Goal: Task Accomplishment & Management: Manage account settings

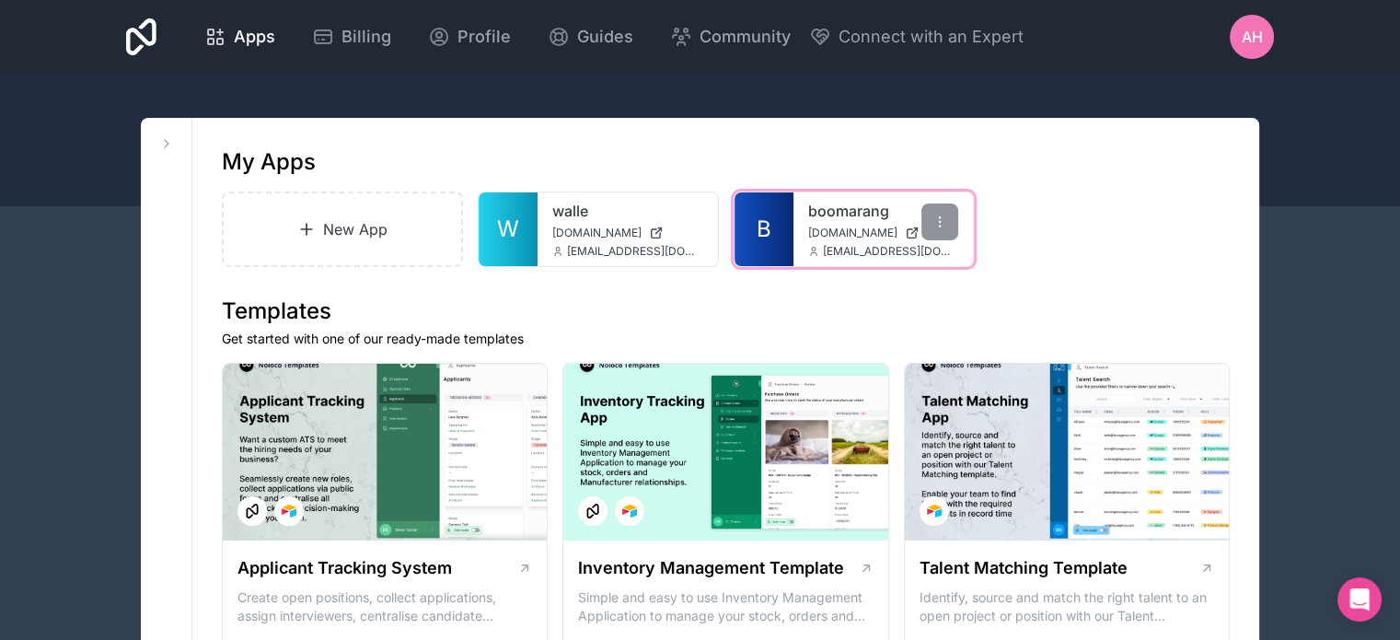
click at [878, 232] on span "[DOMAIN_NAME]" at bounding box center [852, 233] width 89 height 15
click at [824, 224] on div "boomarang [DOMAIN_NAME] [EMAIL_ADDRESS][DOMAIN_NAME]" at bounding box center [884, 229] width 180 height 74
click at [843, 218] on link "boomarang" at bounding box center [883, 211] width 151 height 22
click at [1252, 29] on span "AH" at bounding box center [1252, 37] width 21 height 22
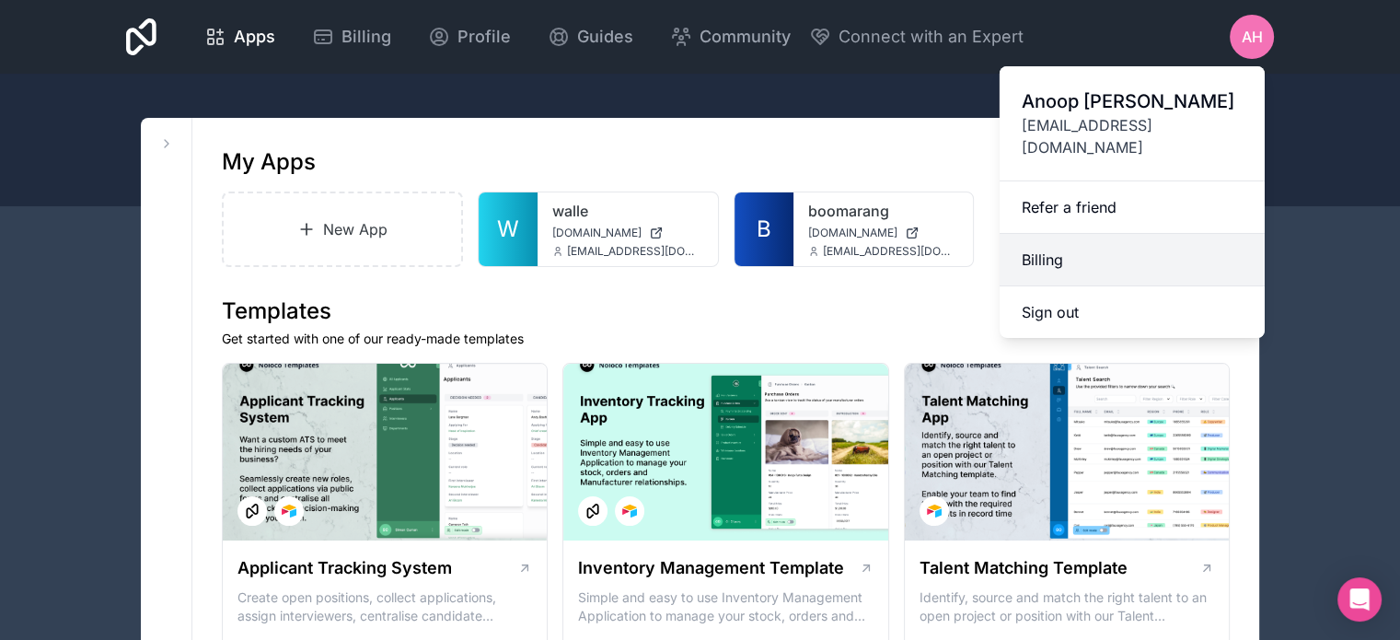
click at [1050, 234] on link "Billing" at bounding box center [1132, 260] width 265 height 52
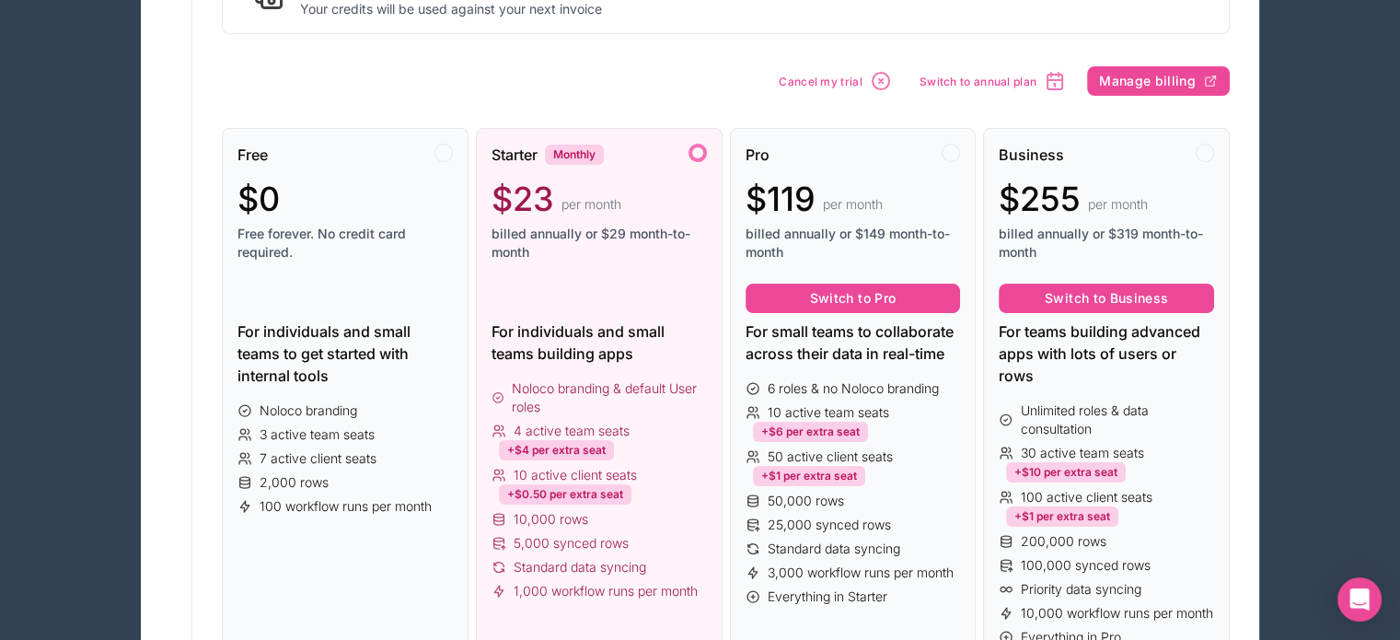
scroll to position [346, 0]
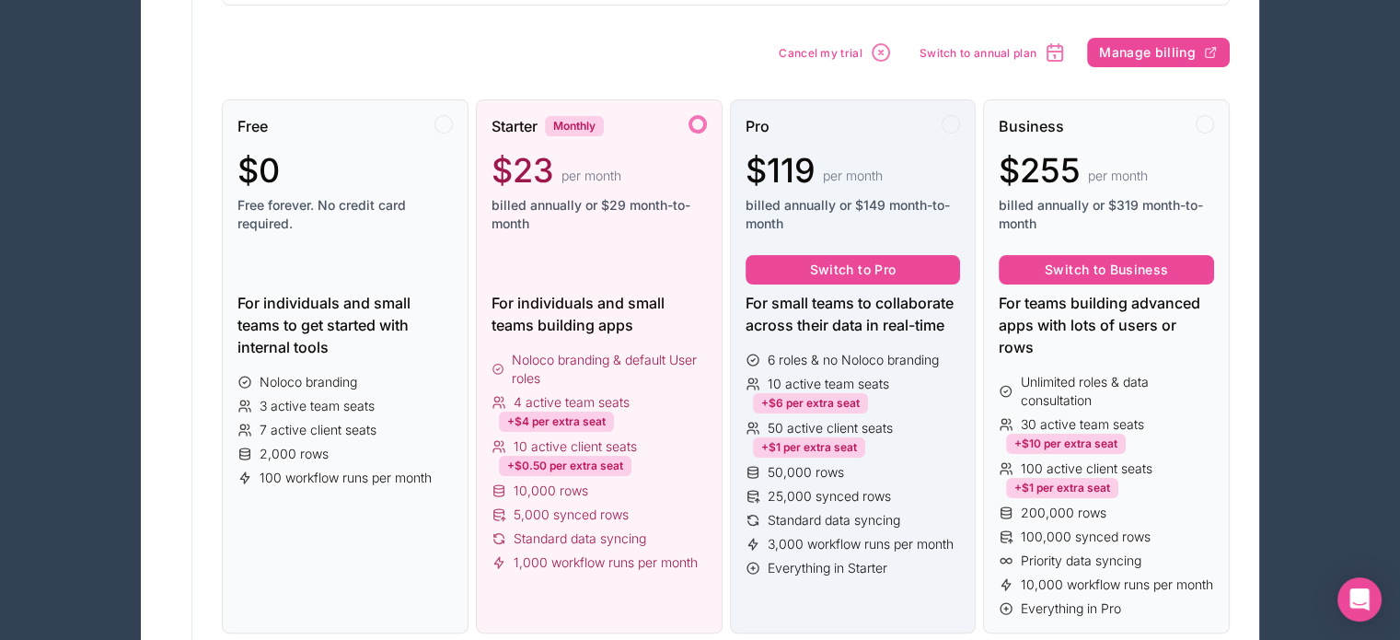
click at [945, 128] on div at bounding box center [951, 124] width 18 height 18
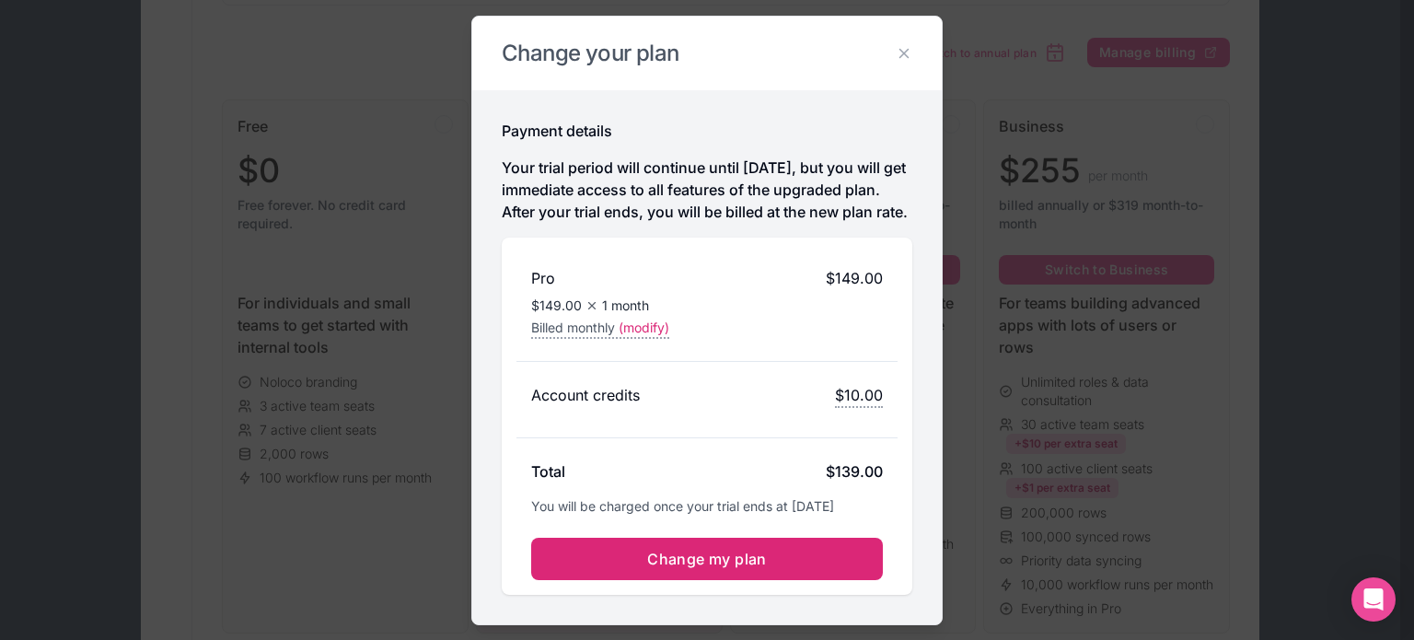
click at [691, 568] on span "Change my plan" at bounding box center [707, 559] width 120 height 18
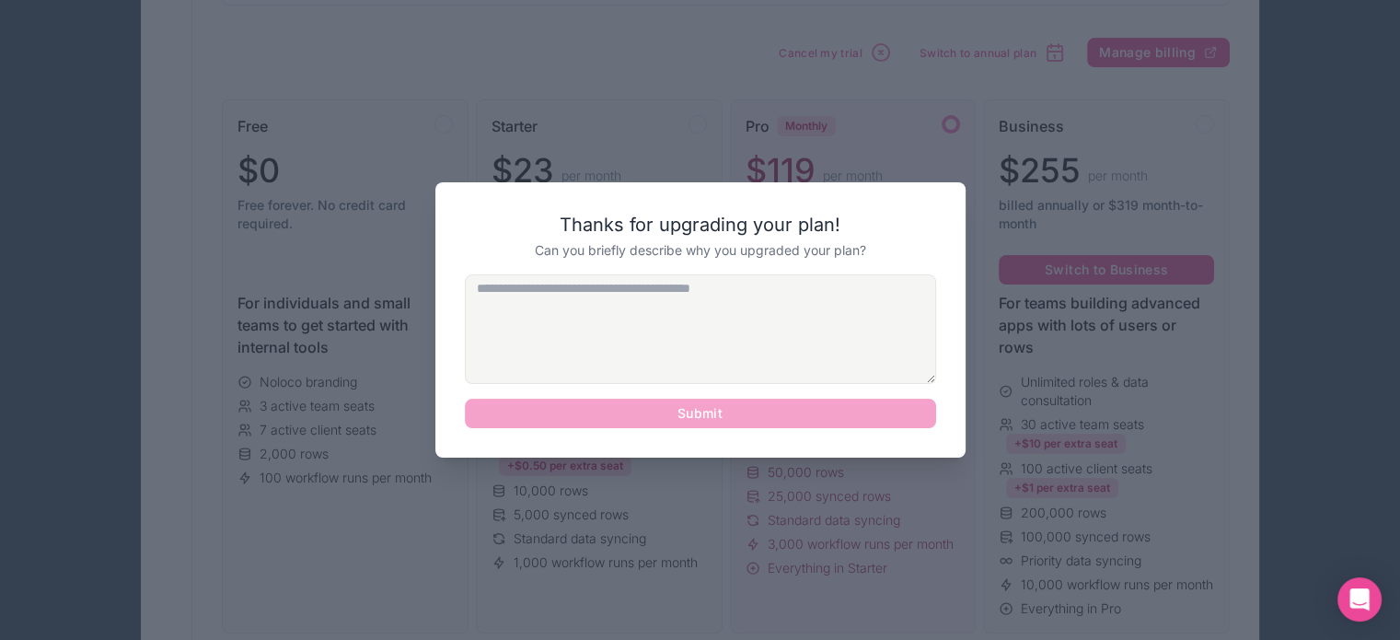
click at [614, 308] on textarea at bounding box center [700, 329] width 471 height 110
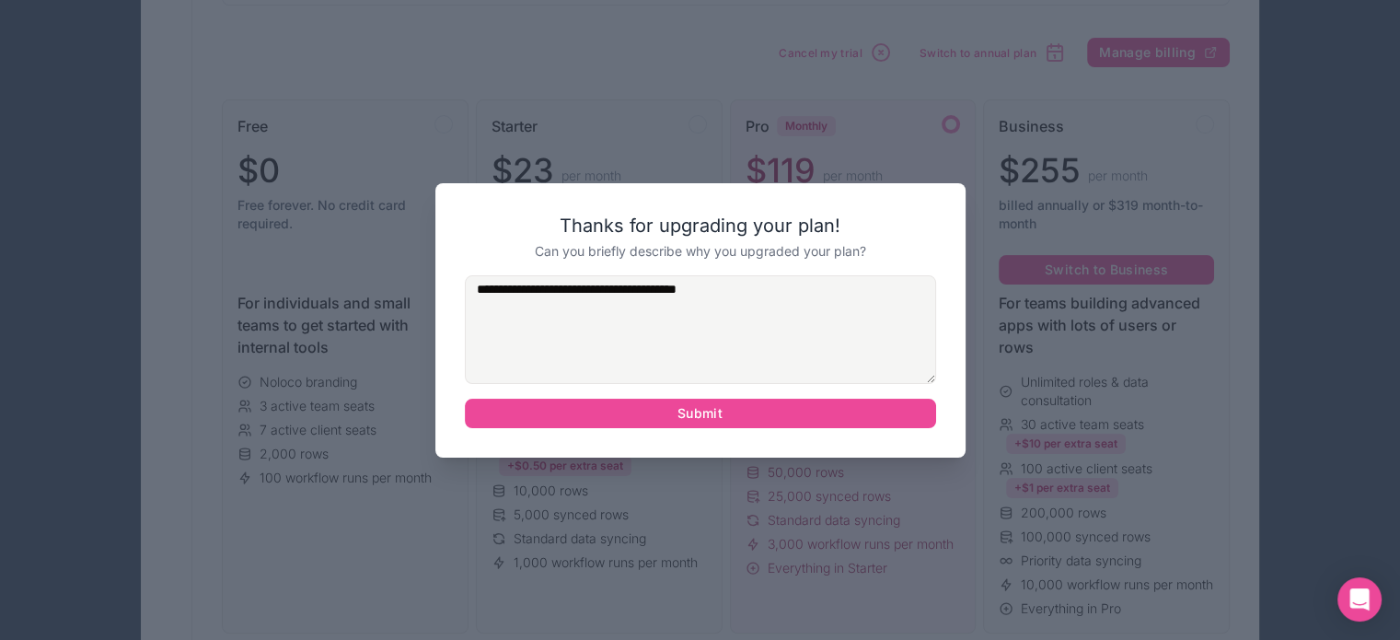
click at [733, 305] on textarea "**********" at bounding box center [700, 330] width 471 height 110
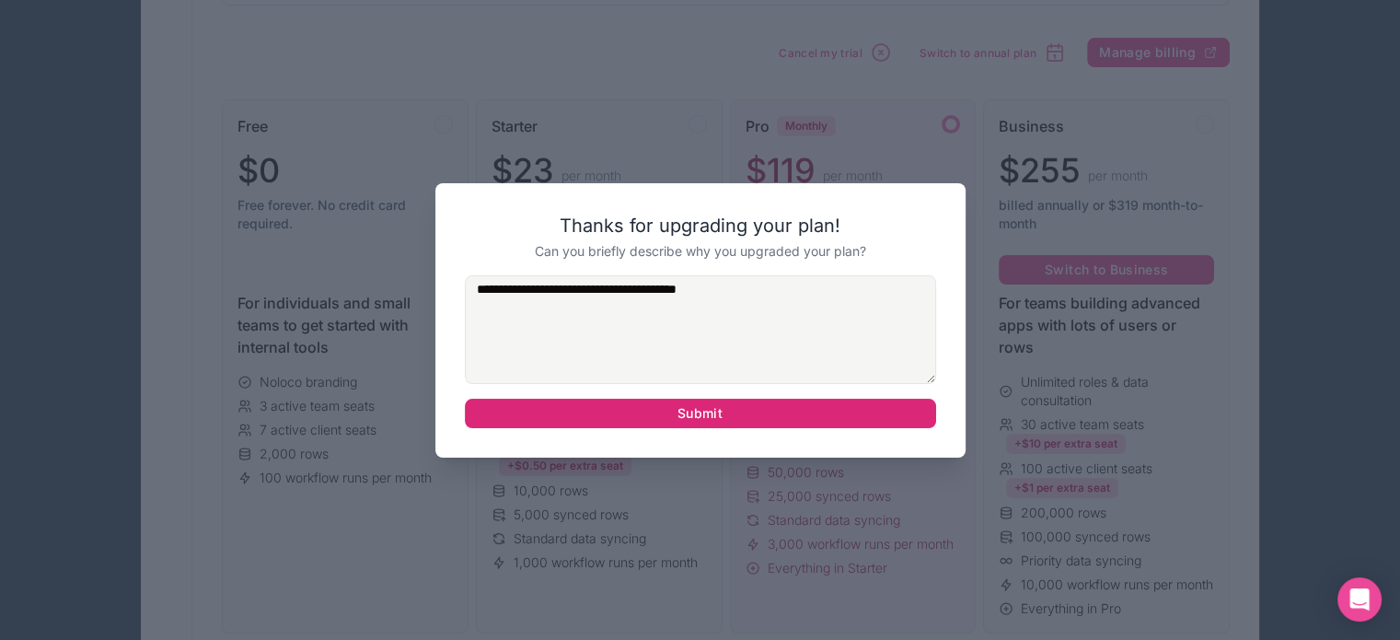
type textarea "**********"
click at [705, 418] on button "Submit" at bounding box center [700, 413] width 471 height 29
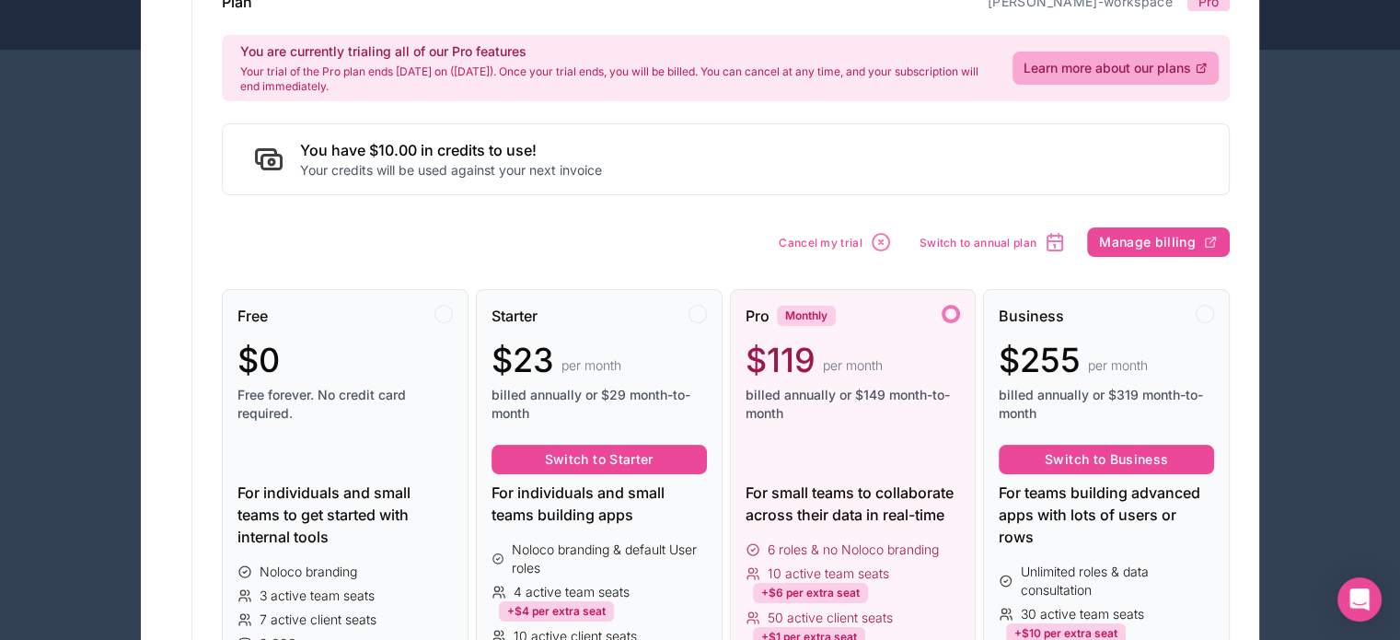
scroll to position [127, 0]
